Goal: Information Seeking & Learning: Understand process/instructions

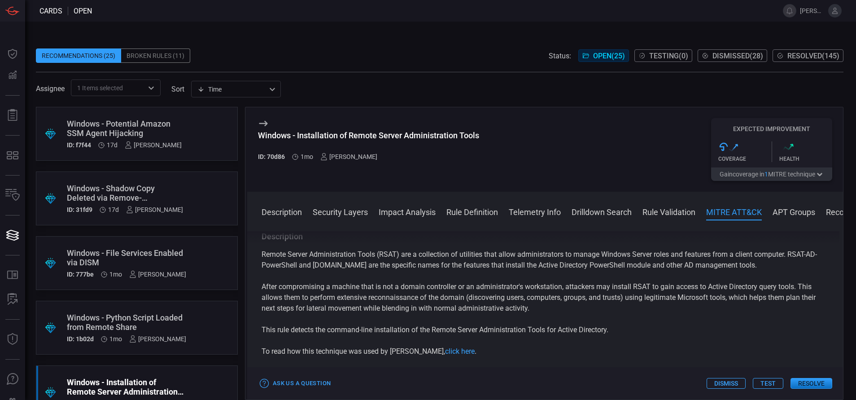
scroll to position [756, 0]
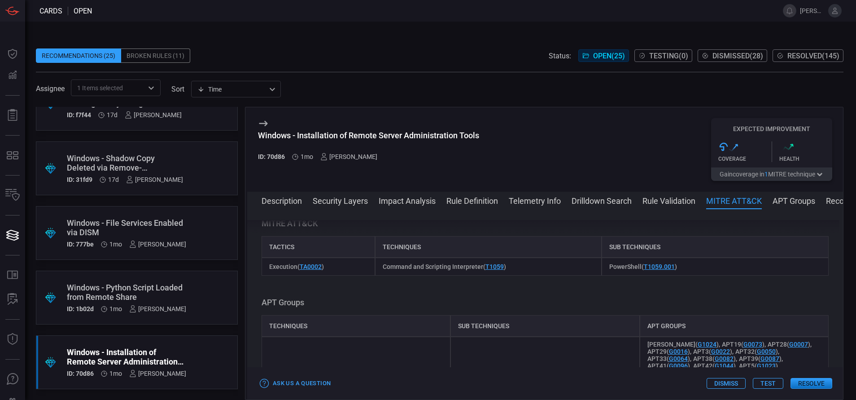
click at [136, 289] on div "Windows - Python Script Loaded from Remote Share" at bounding box center [126, 292] width 119 height 19
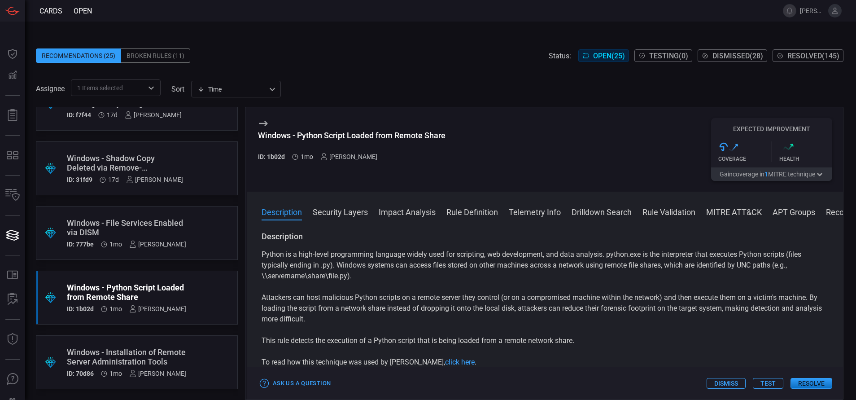
click at [711, 208] on button "MITRE ATT&CK" at bounding box center [735, 211] width 56 height 11
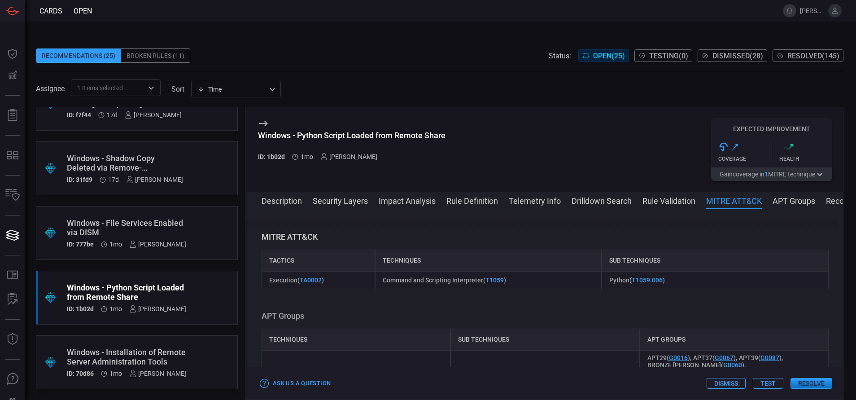
scroll to position [815, 0]
click at [138, 360] on div "Windows - Installation of Remote Server Administration Tools" at bounding box center [126, 356] width 119 height 19
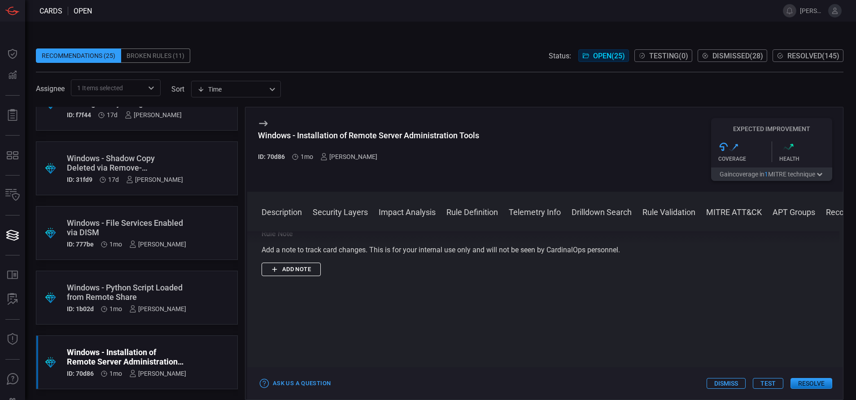
scroll to position [1294, 0]
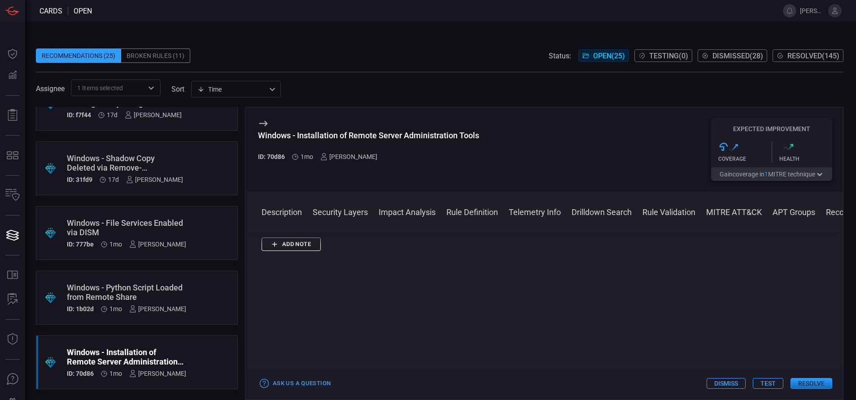
click at [456, 209] on button "Rule Definition" at bounding box center [473, 211] width 52 height 11
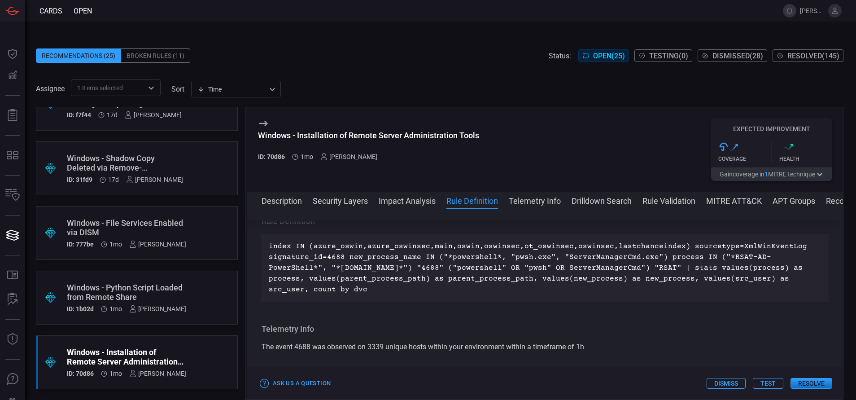
scroll to position [398, 0]
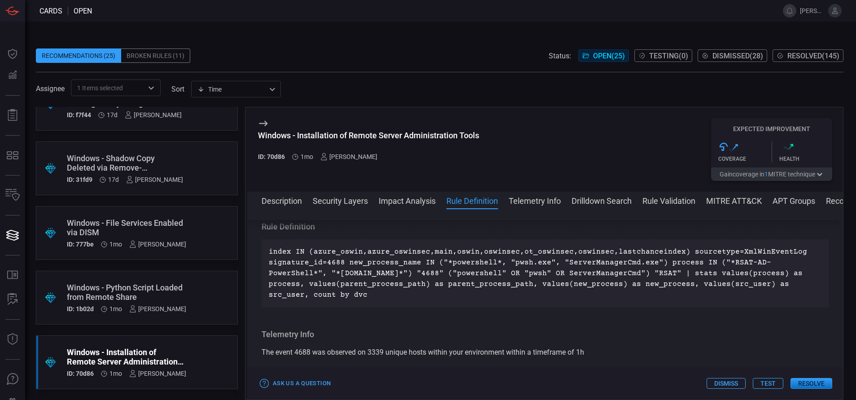
drag, startPoint x: 269, startPoint y: 259, endPoint x: 361, endPoint y: 306, distance: 103.4
click at [361, 300] on p "index IN (azure_oswin,azure_oswinsec,main,oswin,oswinsec,ot_oswinsec,oswinsec,l…" at bounding box center [545, 273] width 553 height 54
copy p "index IN (azure_oswin,azure_oswinsec,main,oswin,oswinsec,ot_oswinsec,oswinsec,l…"
